Goal: Information Seeking & Learning: Learn about a topic

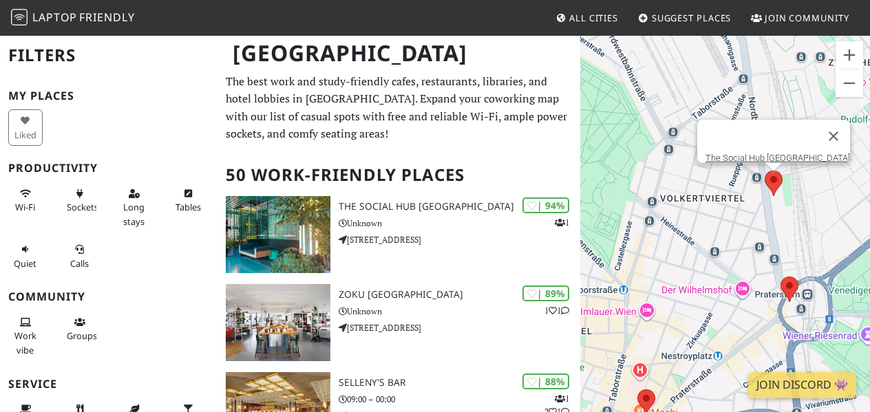
click at [764, 171] on area at bounding box center [764, 171] width 0 height 0
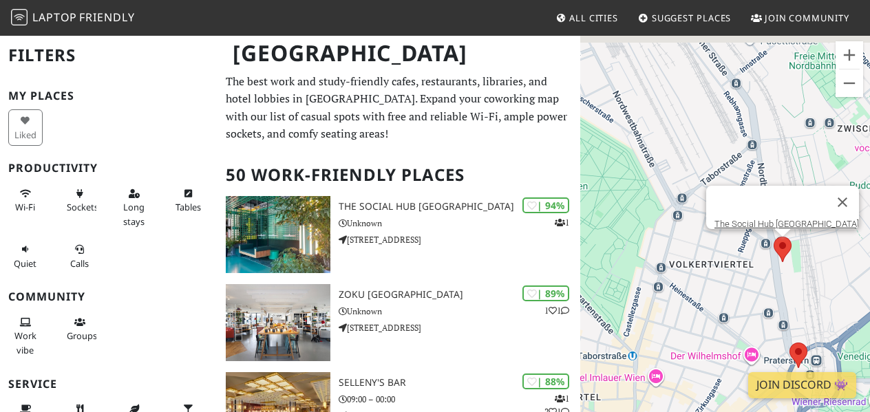
drag, startPoint x: 723, startPoint y: 232, endPoint x: 738, endPoint y: 306, distance: 75.3
click at [738, 306] on div "To navigate, press the arrow keys. The Social Hub Vienna" at bounding box center [725, 240] width 290 height 412
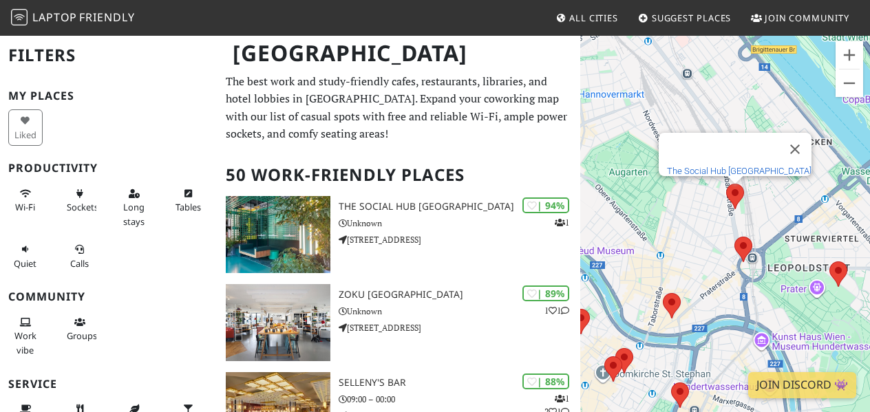
click at [730, 166] on link "The Social Hub Vienna" at bounding box center [739, 171] width 145 height 10
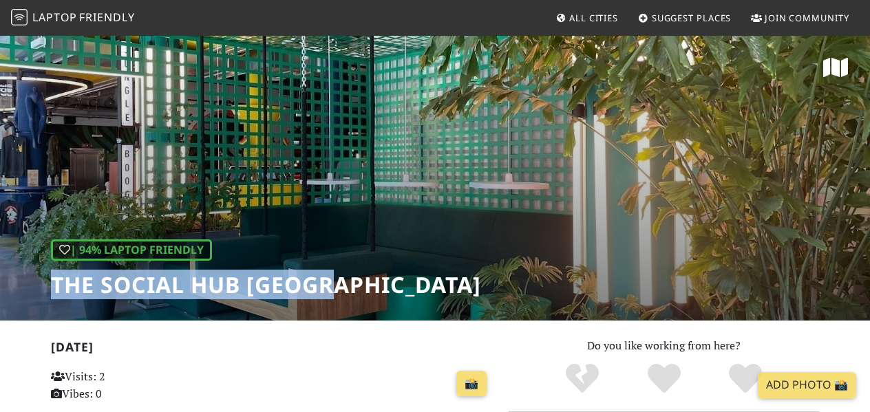
drag, startPoint x: 43, startPoint y: 288, endPoint x: 399, endPoint y: 290, distance: 355.8
click at [399, 290] on div "| 94% Laptop Friendly The Social Hub Vienna" at bounding box center [435, 177] width 870 height 286
copy h1 "The Social Hub [GEOGRAPHIC_DATA]"
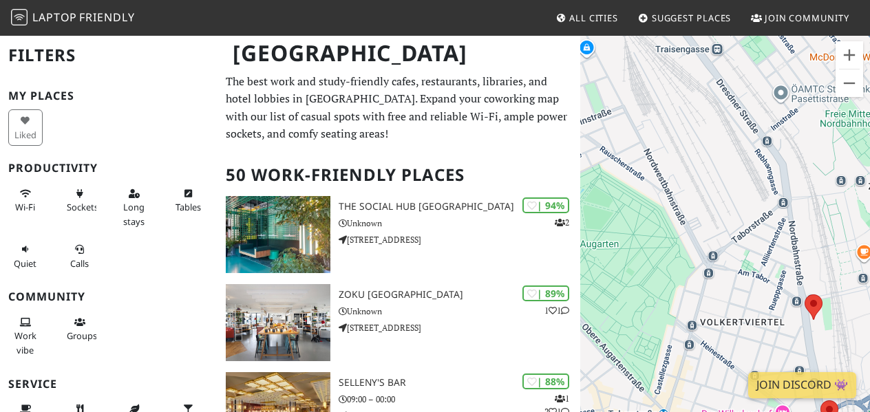
drag, startPoint x: 803, startPoint y: 240, endPoint x: 712, endPoint y: 317, distance: 119.6
click at [705, 352] on div "To navigate, press the arrow keys." at bounding box center [725, 240] width 290 height 412
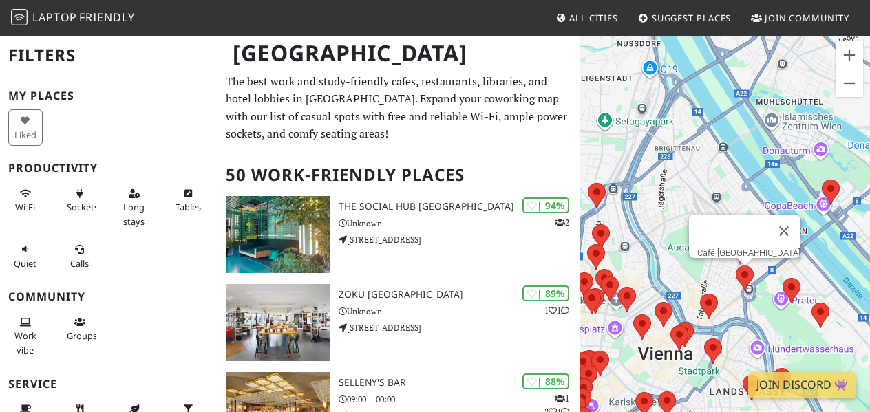
click at [736, 266] on area at bounding box center [736, 266] width 0 height 0
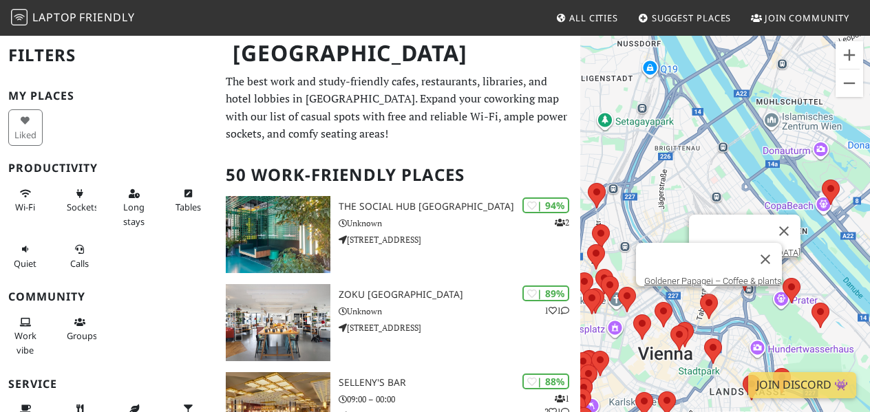
click at [700, 294] on area at bounding box center [700, 294] width 0 height 0
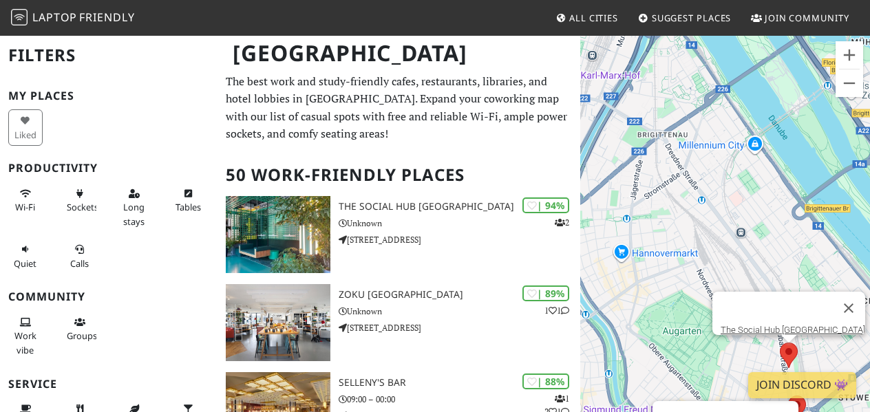
click at [787, 350] on div "To navigate, press the arrow keys. Goldener Papagei – Coffee & plants The Socia…" at bounding box center [725, 240] width 290 height 412
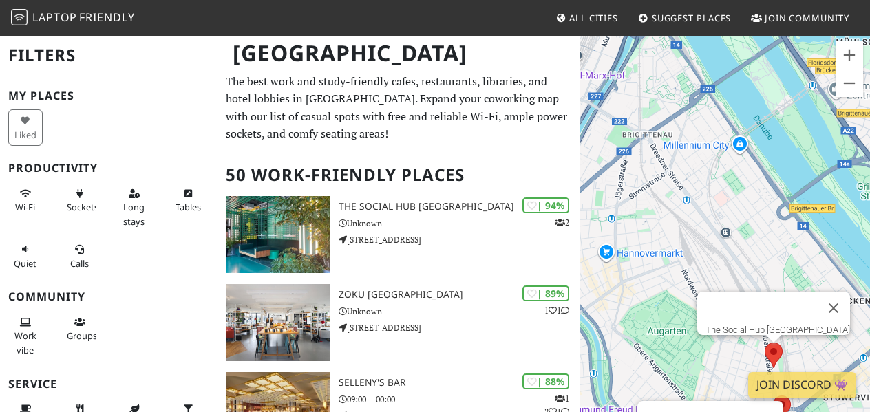
click at [764, 343] on area at bounding box center [764, 343] width 0 height 0
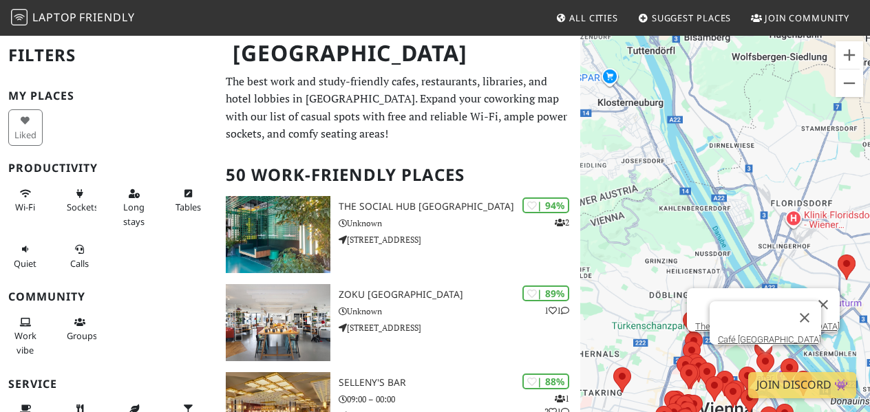
click at [756, 352] on area at bounding box center [756, 352] width 0 height 0
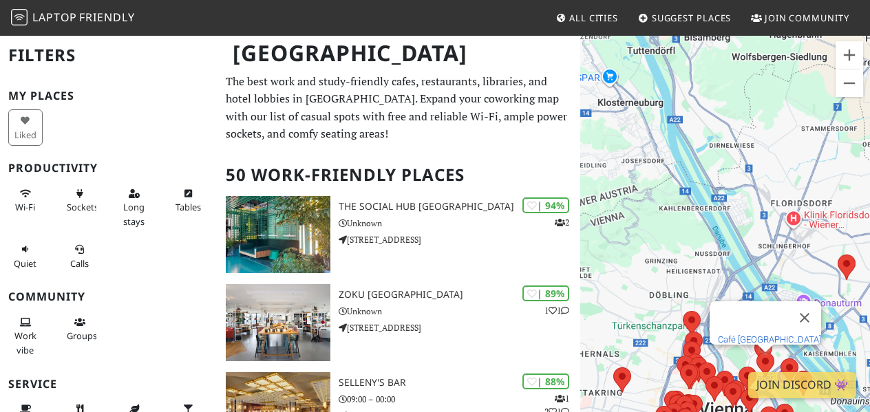
click at [742, 334] on link "Café [GEOGRAPHIC_DATA]" at bounding box center [769, 339] width 103 height 10
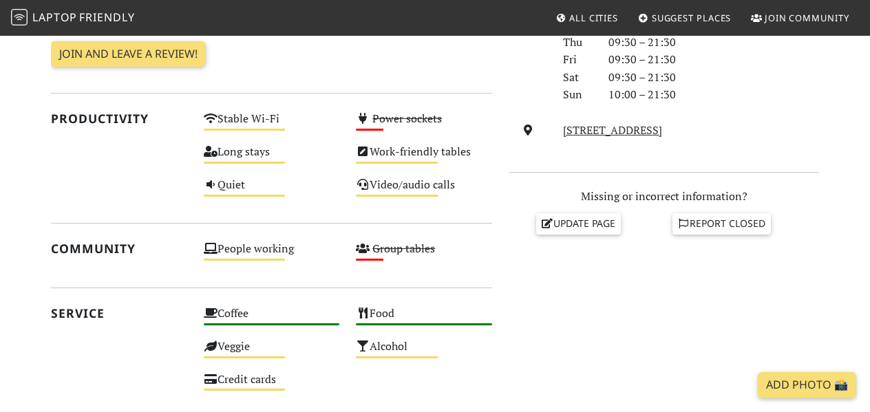
scroll to position [482, 0]
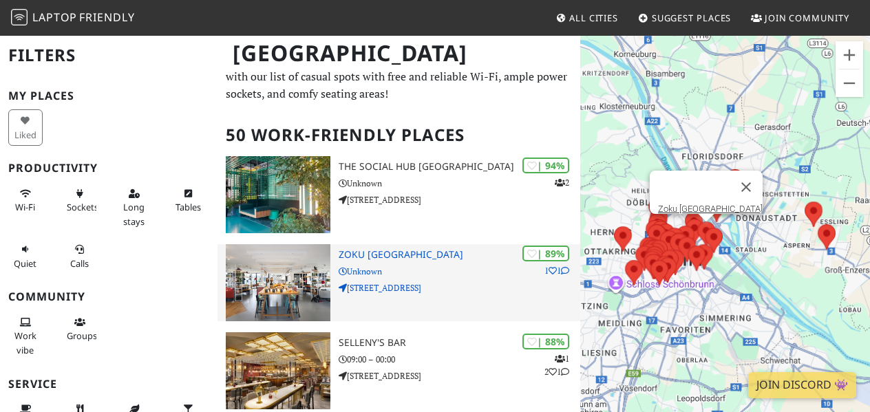
scroll to position [69, 0]
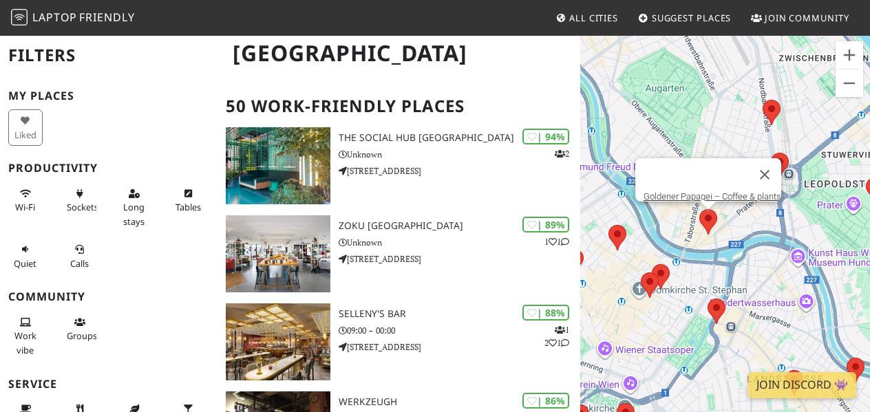
click at [699, 209] on area at bounding box center [699, 209] width 0 height 0
click at [703, 191] on link "Goldener Papagei – Coffee & plants" at bounding box center [712, 196] width 138 height 10
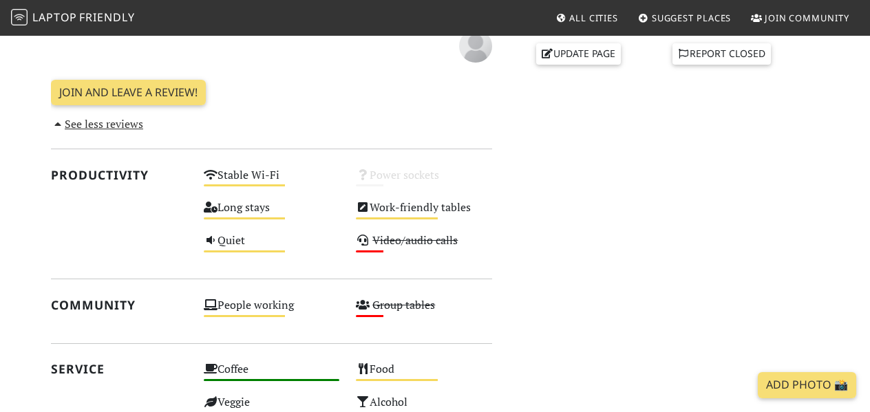
scroll to position [619, 0]
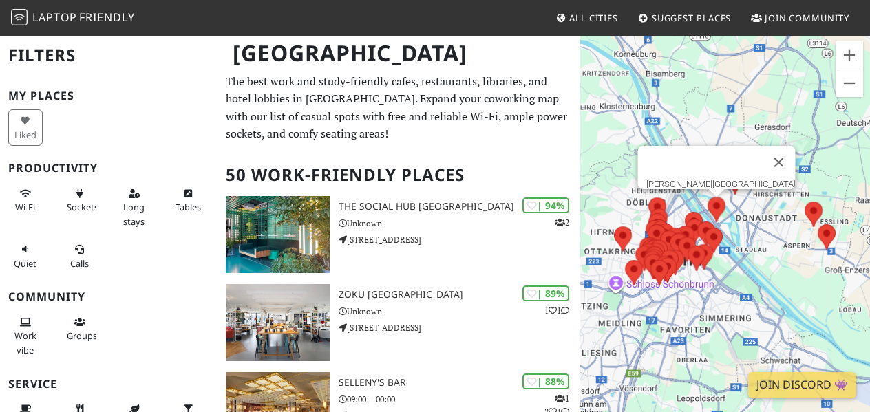
click at [707, 197] on area at bounding box center [707, 197] width 0 height 0
click at [705, 179] on link "[PERSON_NAME][GEOGRAPHIC_DATA]" at bounding box center [720, 184] width 149 height 10
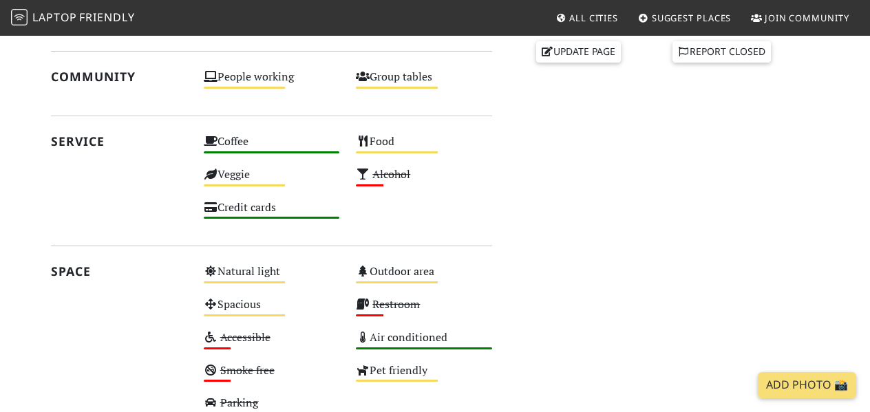
scroll to position [757, 0]
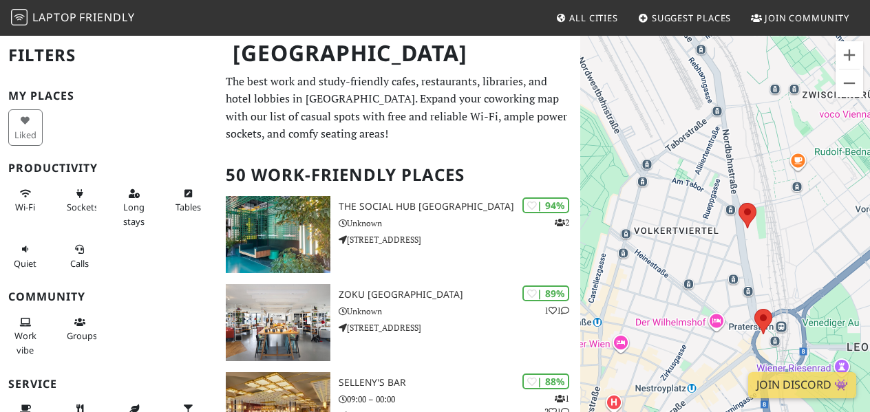
drag, startPoint x: 670, startPoint y: 181, endPoint x: 780, endPoint y: 265, distance: 137.9
click at [780, 265] on div "To navigate, press the arrow keys." at bounding box center [725, 240] width 290 height 412
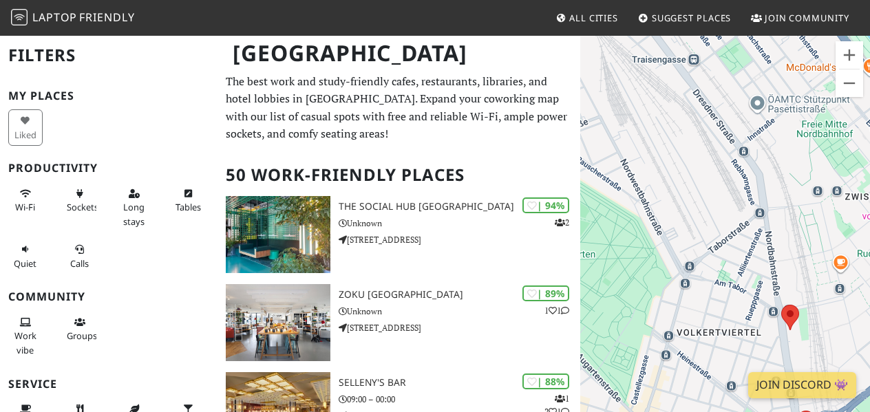
drag, startPoint x: 661, startPoint y: 199, endPoint x: 710, endPoint y: 301, distance: 113.0
click at [706, 303] on div "To navigate, press the arrow keys." at bounding box center [725, 240] width 290 height 412
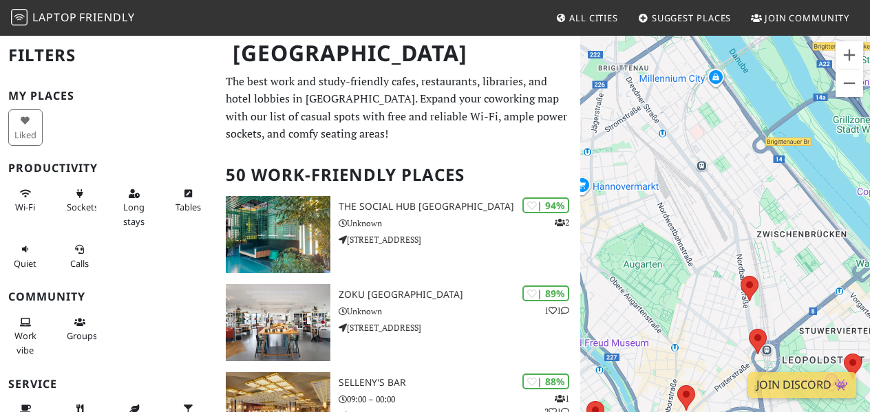
drag, startPoint x: 732, startPoint y: 284, endPoint x: 721, endPoint y: 248, distance: 37.4
click at [721, 248] on div "To navigate, press the arrow keys." at bounding box center [725, 240] width 290 height 412
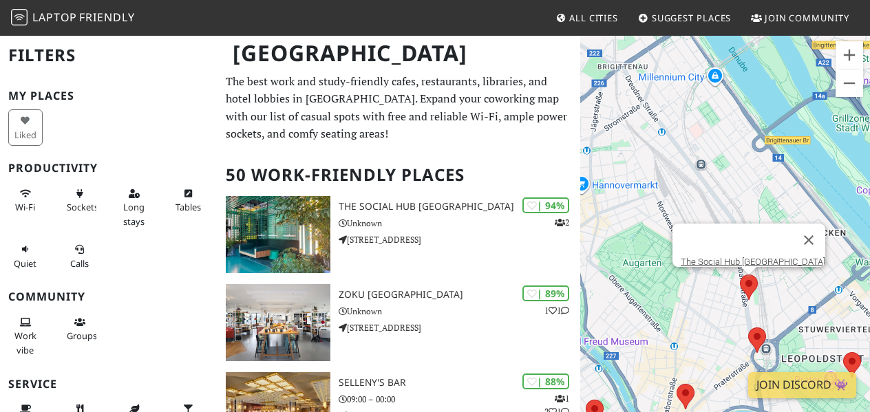
click at [740, 275] on area at bounding box center [740, 275] width 0 height 0
click at [739, 257] on link "The Social Hub [GEOGRAPHIC_DATA]" at bounding box center [753, 262] width 145 height 10
